Goal: Task Accomplishment & Management: Manage account settings

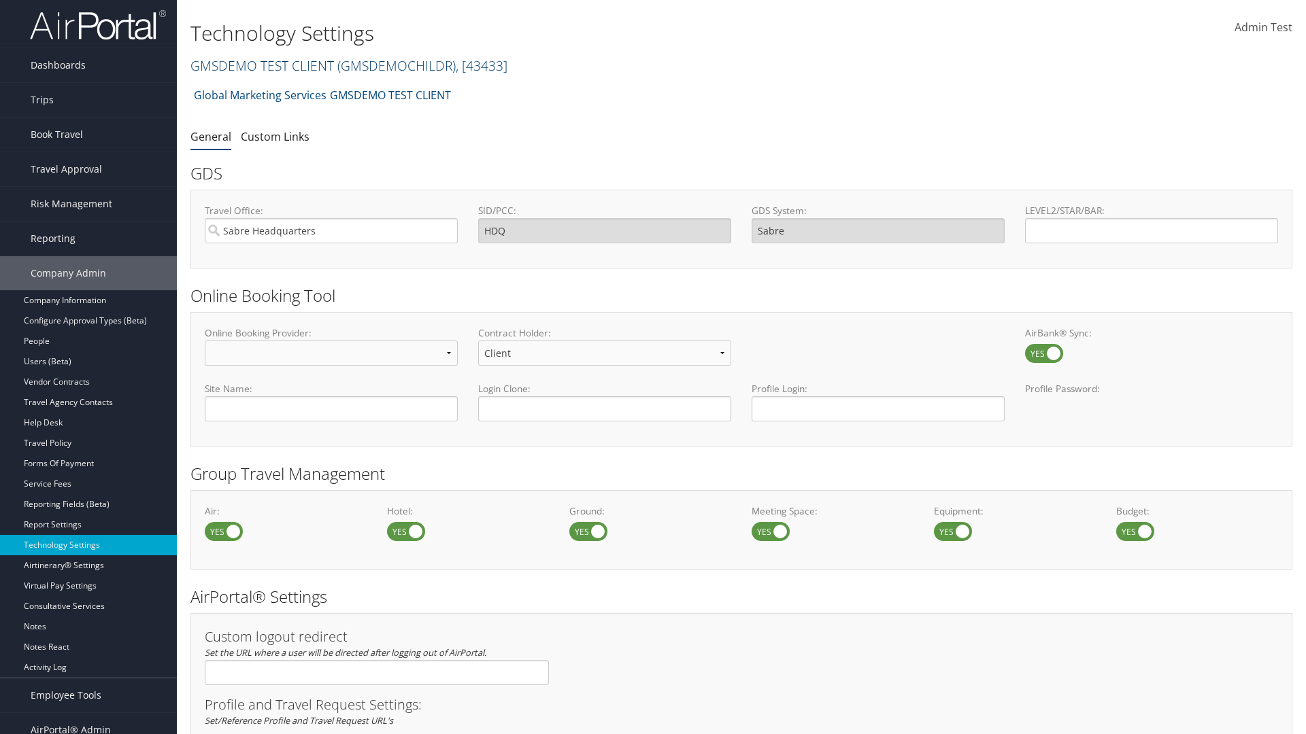
click at [261, 65] on link "GMSDEMO TEST CLIENT ( GMSDEMOCHILDR ) , [ 43433 ]" at bounding box center [348, 65] width 317 height 18
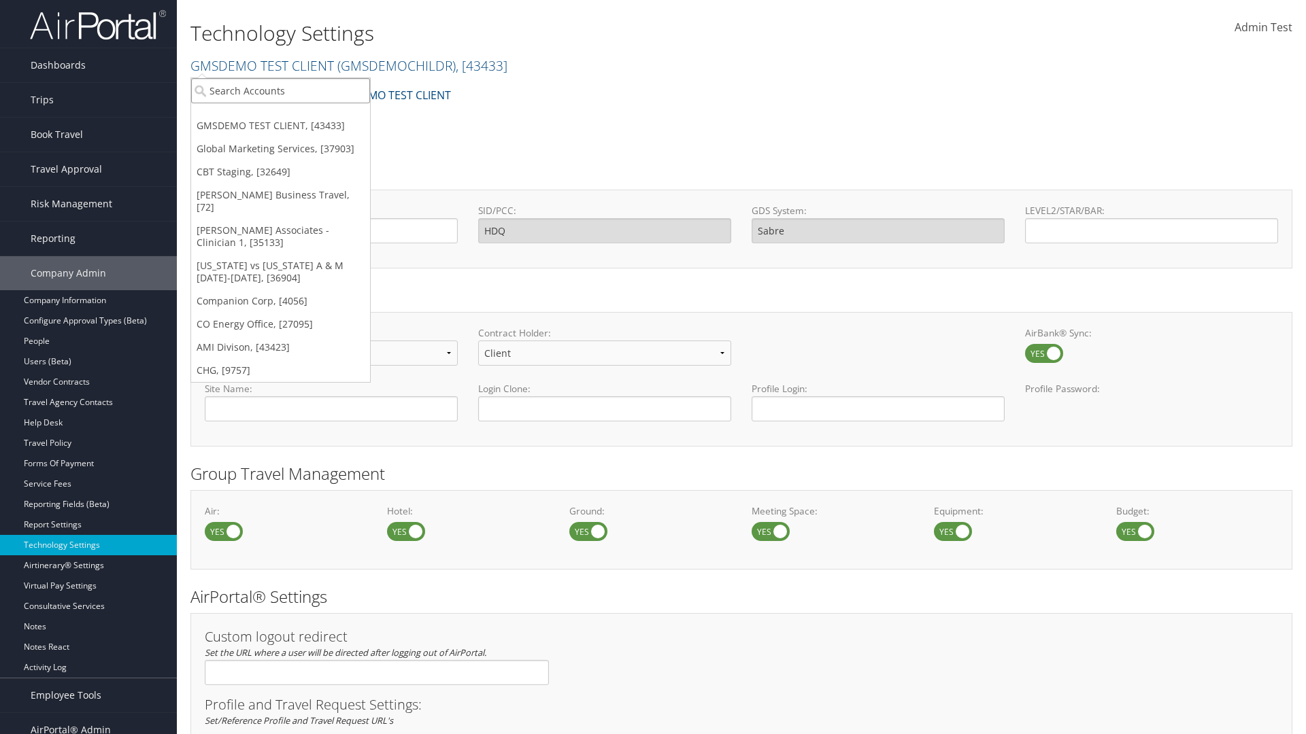
click at [280, 90] on input "search" at bounding box center [280, 90] width 179 height 25
type input "CBTSTG"
click at [280, 116] on div "CBT Staging (CBTSTG), [32649]" at bounding box center [281, 115] width 194 height 12
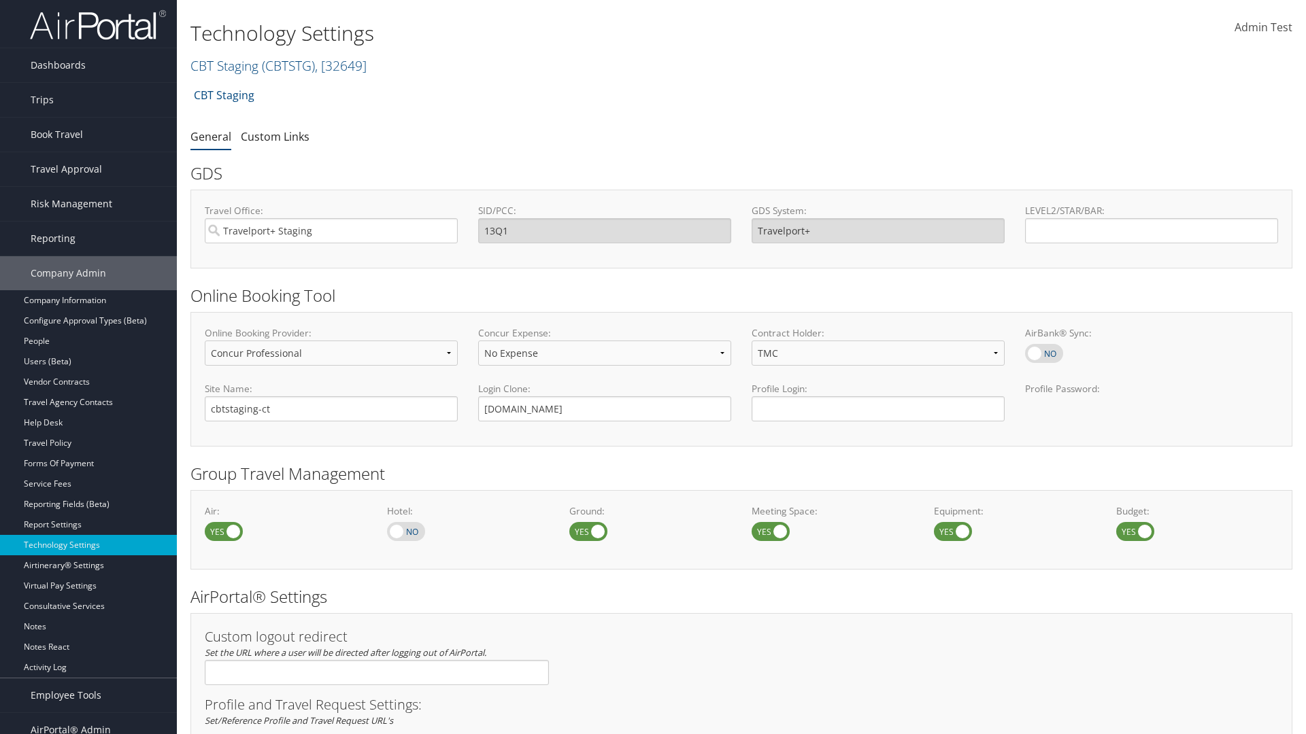
select select "4"
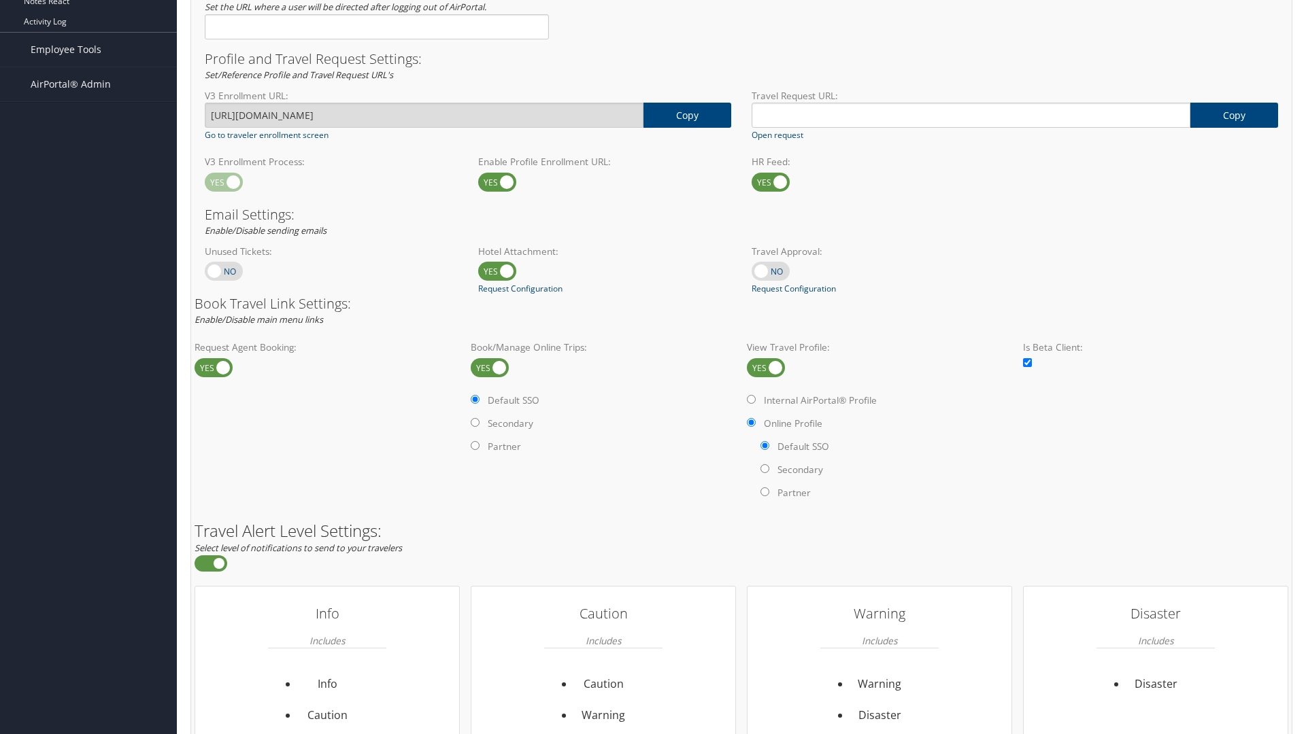
click at [766, 367] on label at bounding box center [766, 367] width 38 height 19
click at [762, 367] on input "checkbox" at bounding box center [757, 368] width 9 height 9
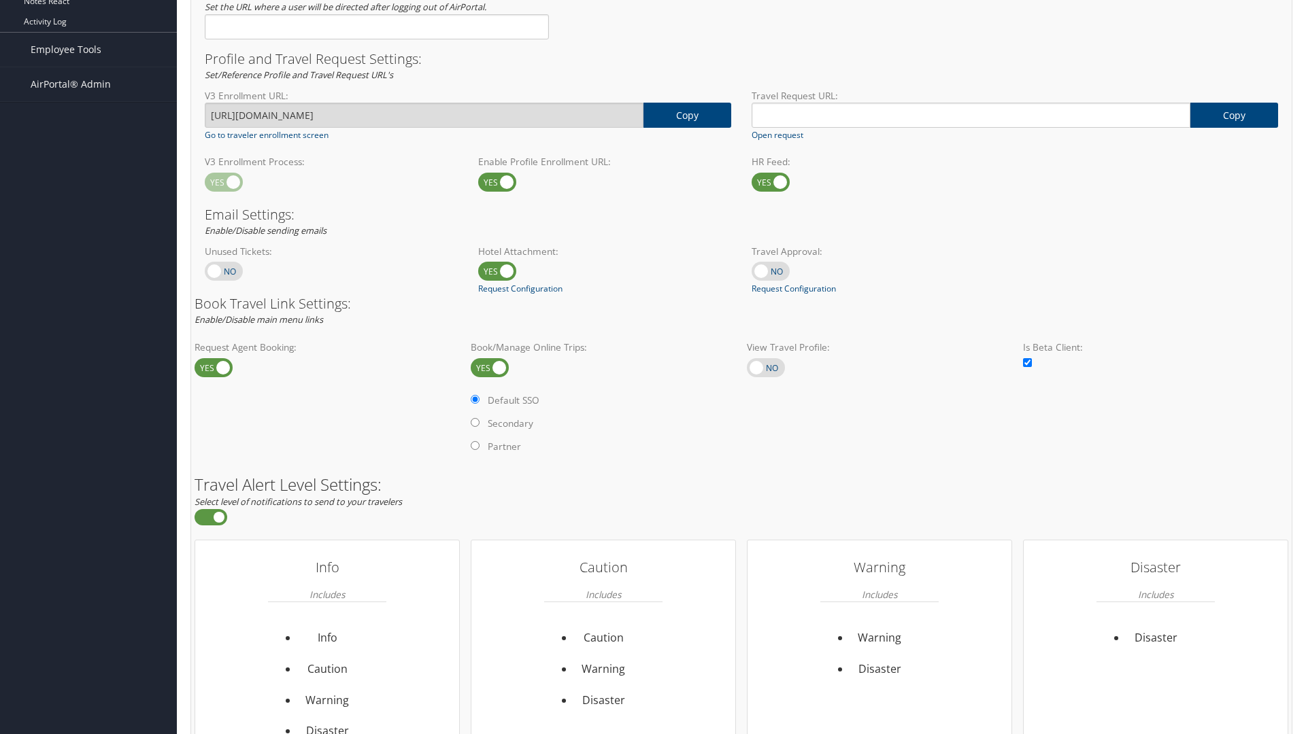
click at [766, 367] on label at bounding box center [766, 367] width 38 height 19
click at [762, 367] on input "checkbox" at bounding box center [757, 368] width 9 height 9
checkbox input "true"
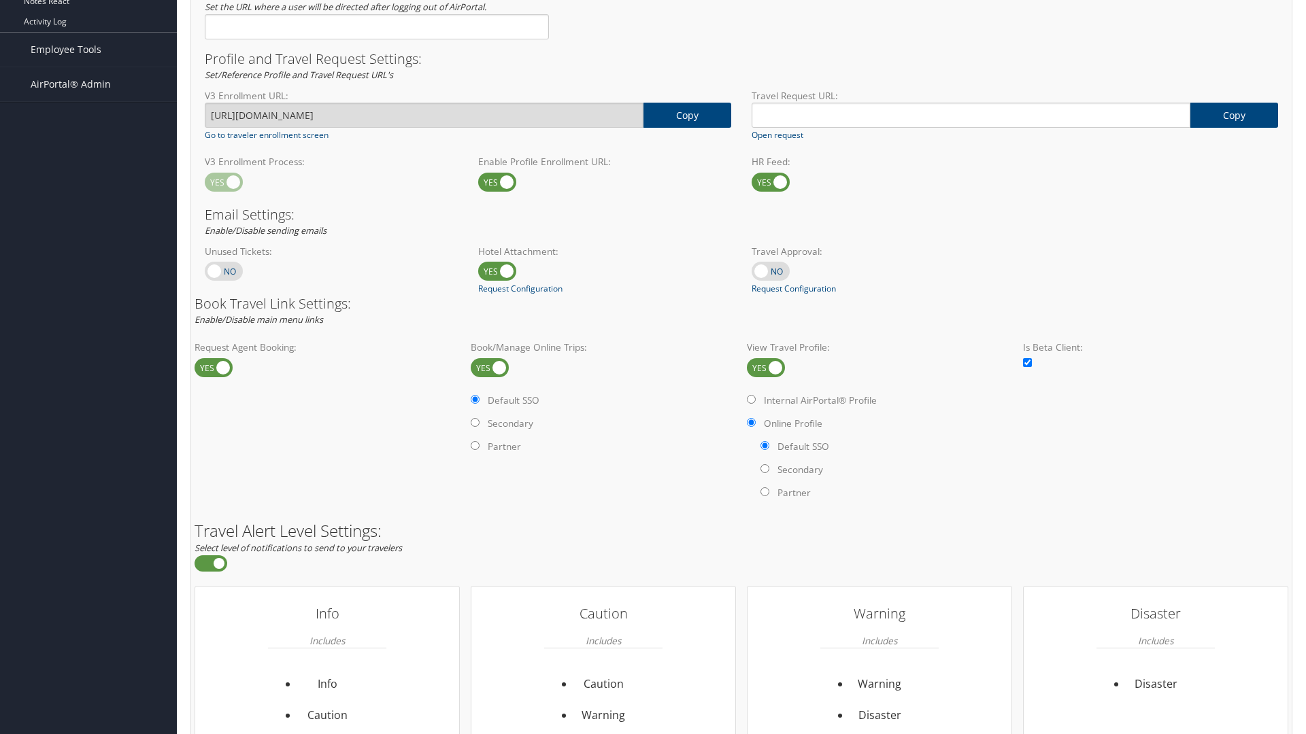
click at [822, 400] on label "Internal AirPortal® Profile" at bounding box center [820, 401] width 113 height 14
click at [755, 400] on input "Internal AirPortal® Profile" at bounding box center [751, 399] width 9 height 9
radio input "true"
radio input "false"
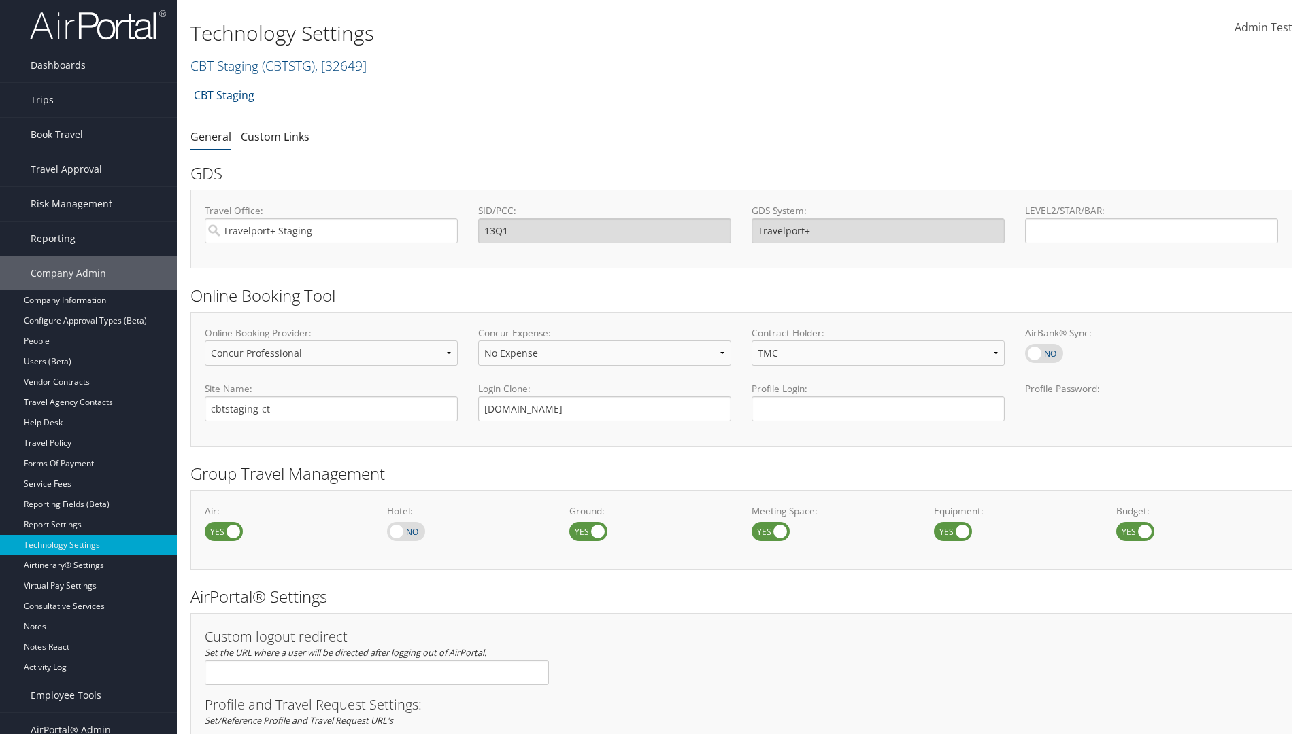
select select "4"
